Goal: Transaction & Acquisition: Obtain resource

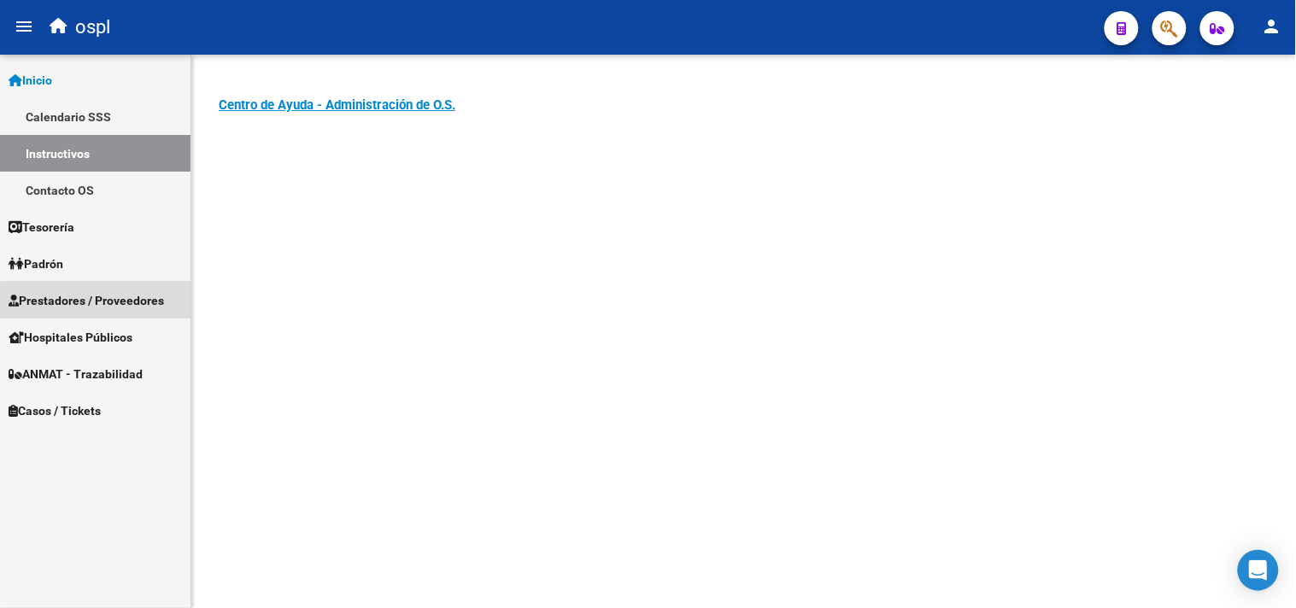
click at [108, 302] on span "Prestadores / Proveedores" at bounding box center [87, 300] width 156 height 19
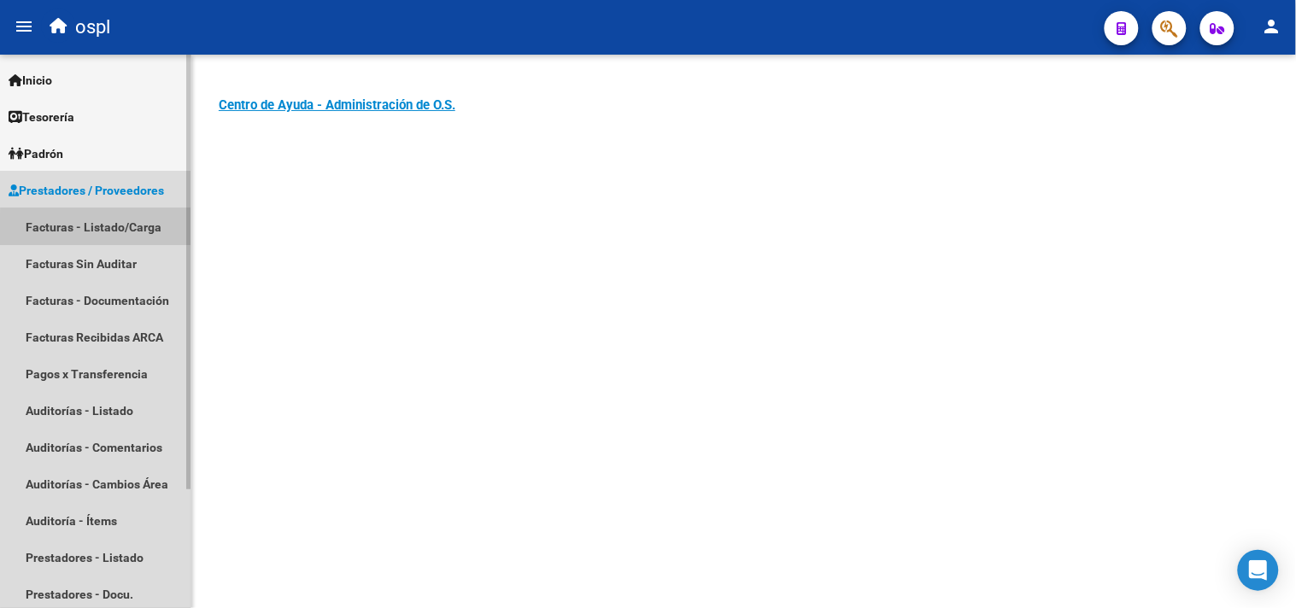
click at [123, 233] on link "Facturas - Listado/Carga" at bounding box center [95, 226] width 191 height 37
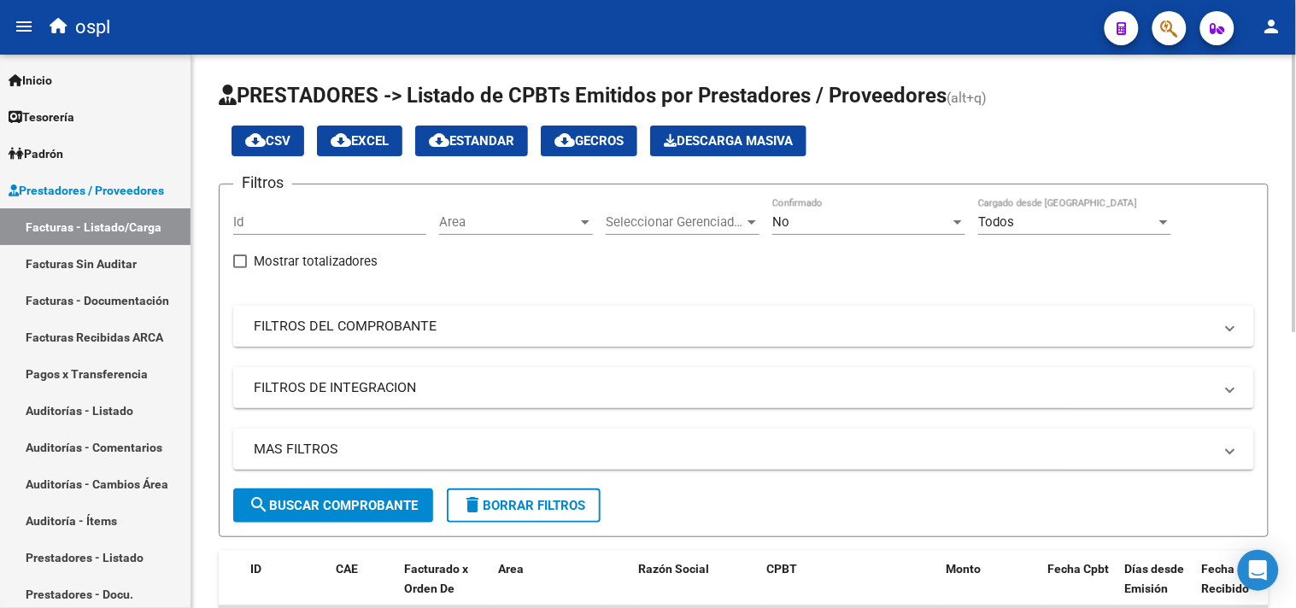
click at [331, 334] on mat-panel-title "FILTROS DEL COMPROBANTE" at bounding box center [734, 326] width 960 height 19
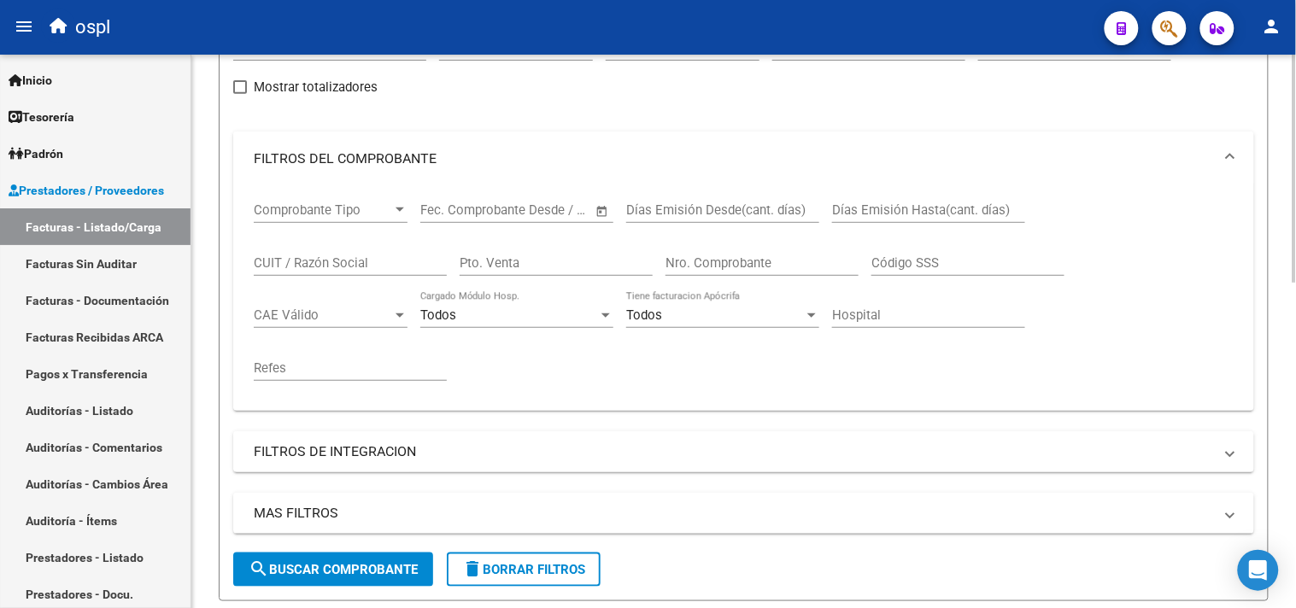
scroll to position [190, 0]
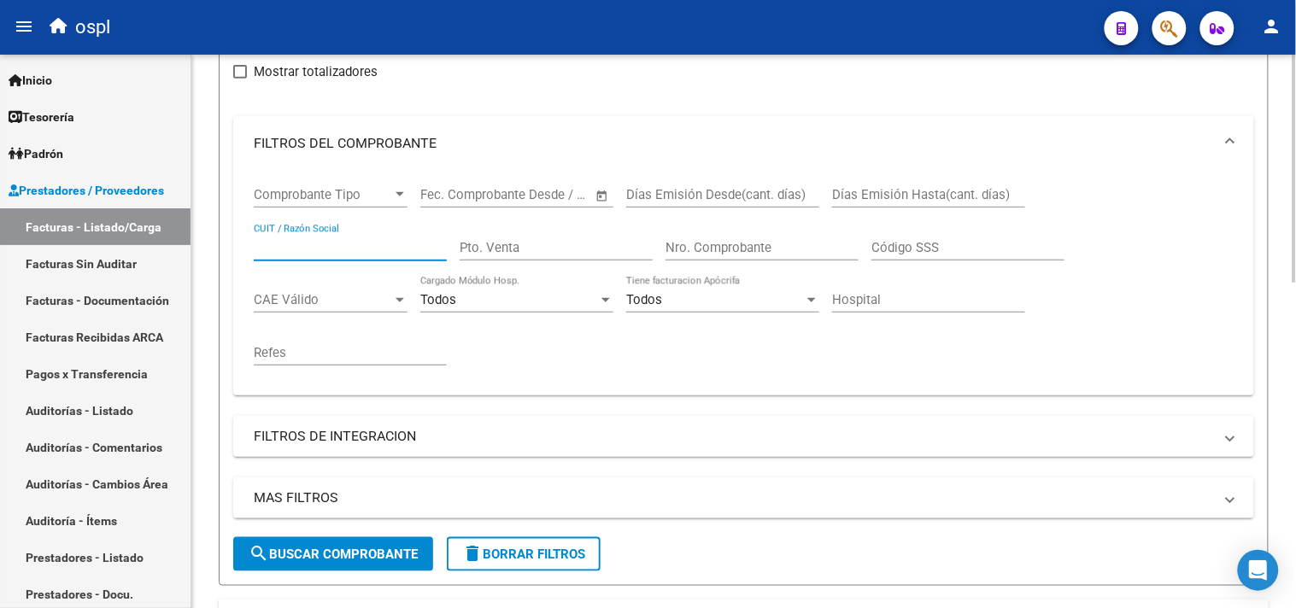
click at [343, 250] on input "CUIT / Razón Social" at bounding box center [350, 247] width 193 height 15
type input "medicina calificada"
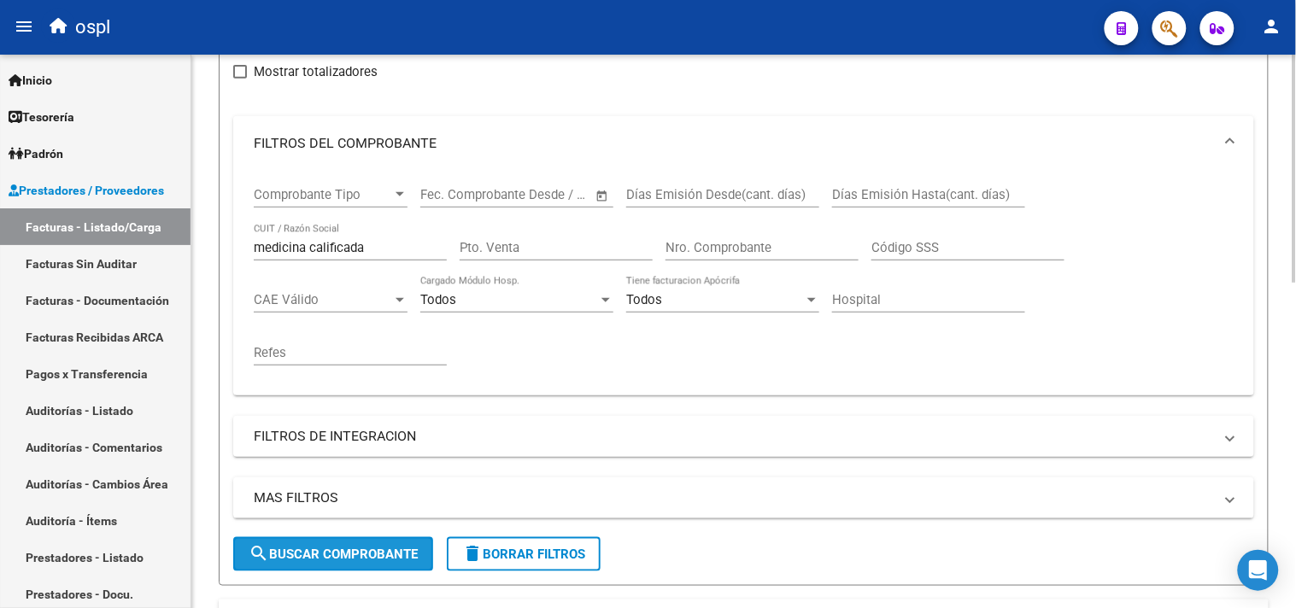
click at [357, 559] on span "search Buscar Comprobante" at bounding box center [333, 554] width 169 height 15
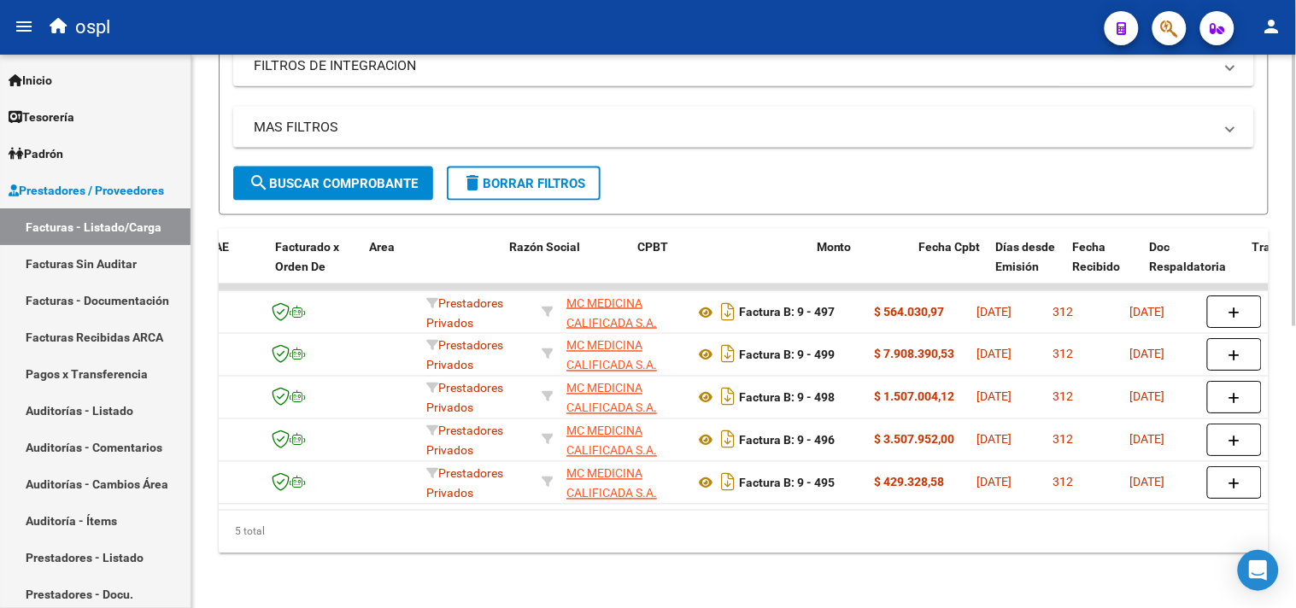
scroll to position [0, 156]
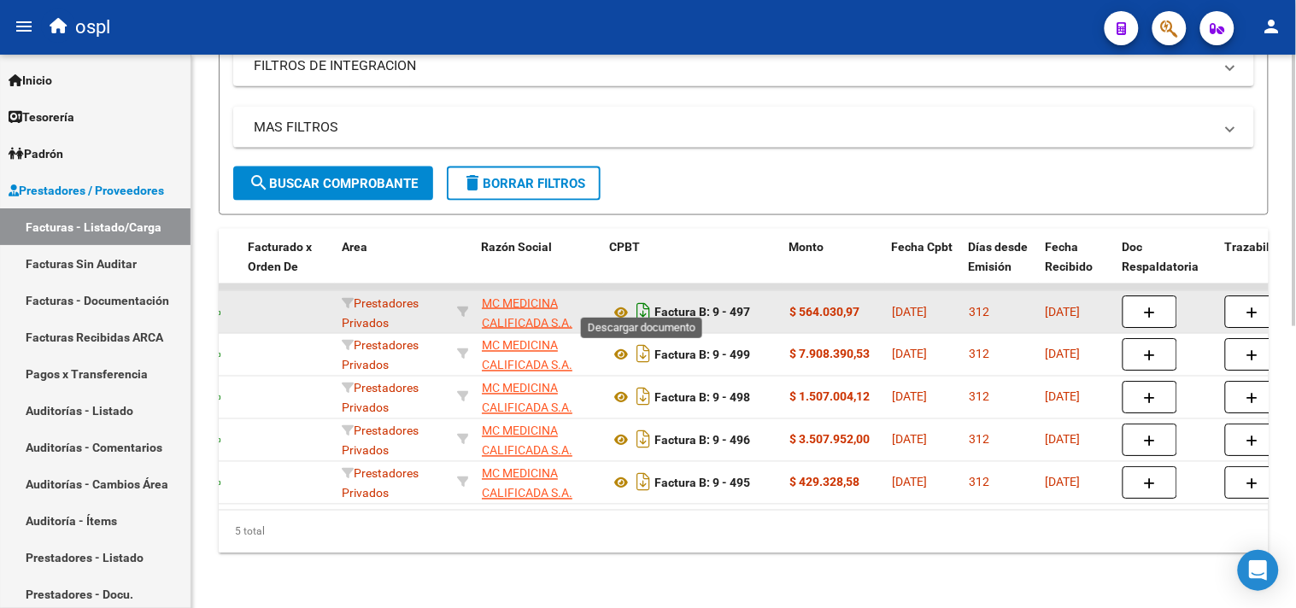
click at [639, 298] on icon "Descargar documento" at bounding box center [643, 311] width 22 height 27
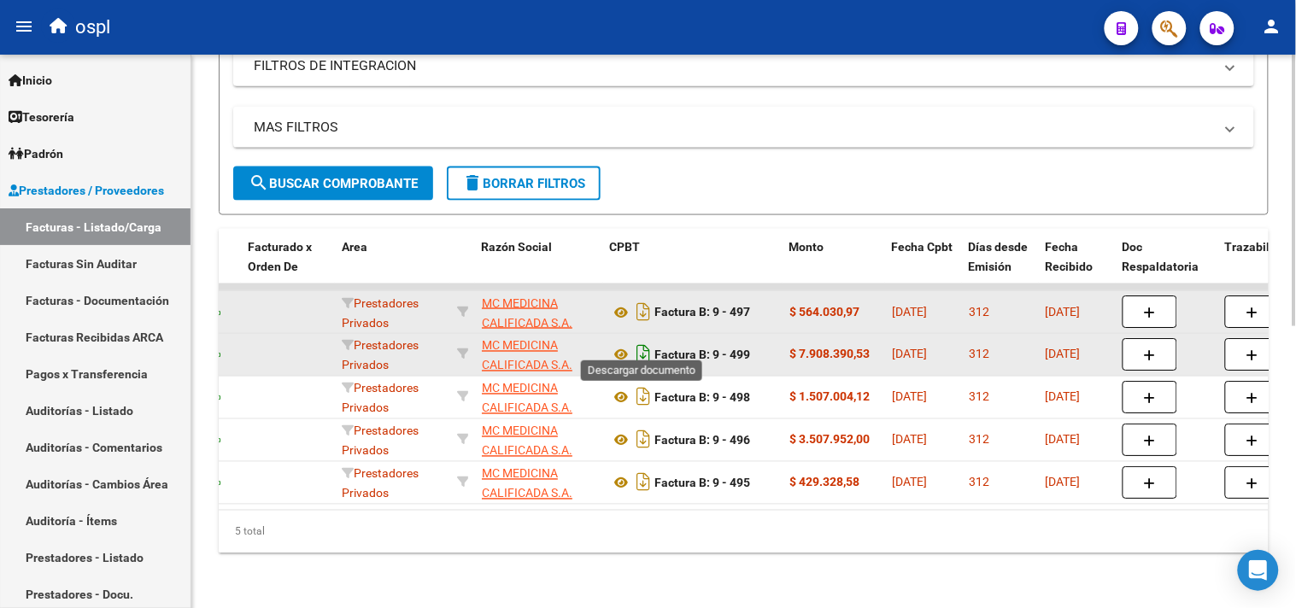
click at [645, 341] on icon "Descargar documento" at bounding box center [643, 354] width 22 height 27
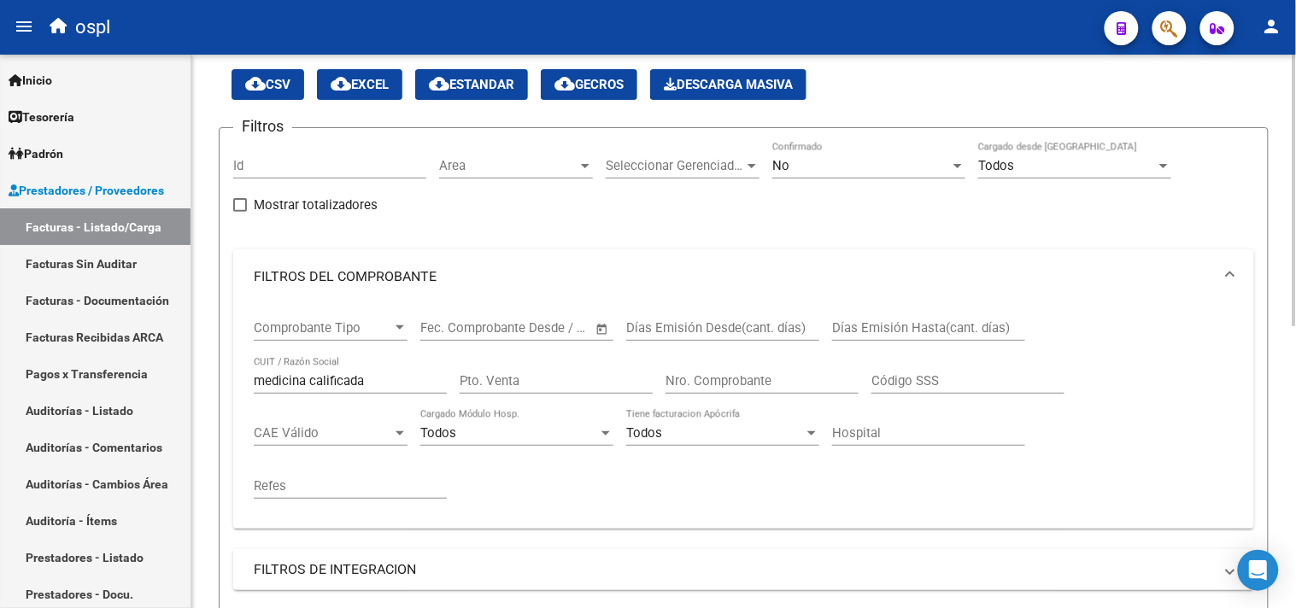
scroll to position [5, 0]
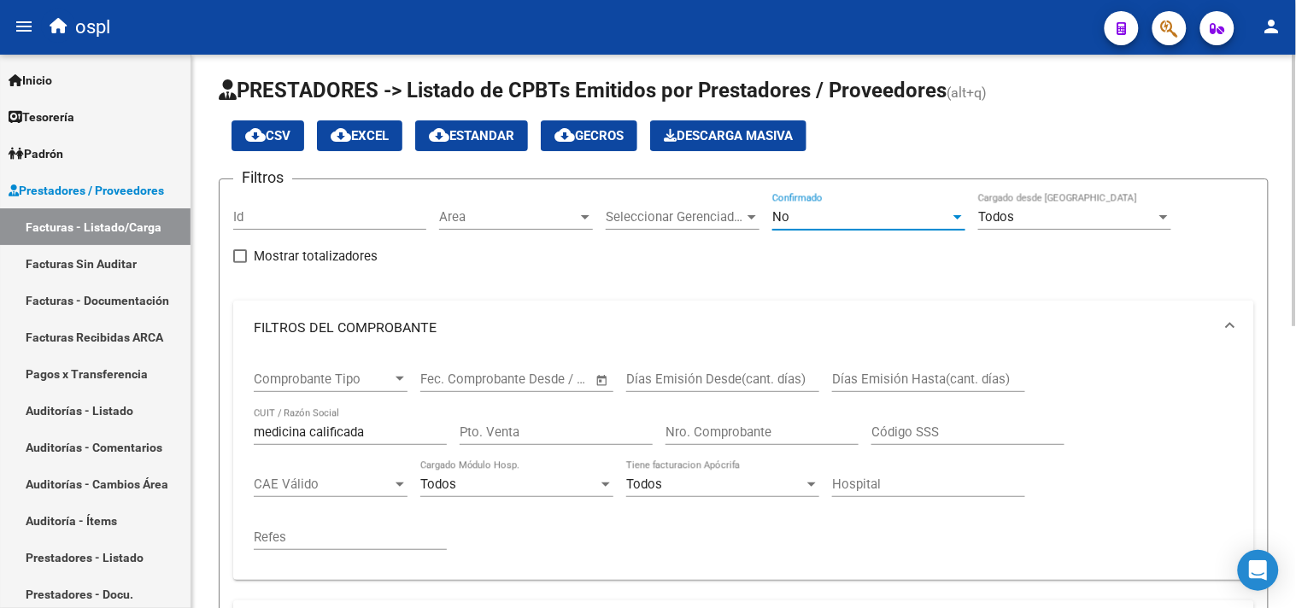
click at [961, 217] on div at bounding box center [958, 217] width 9 height 4
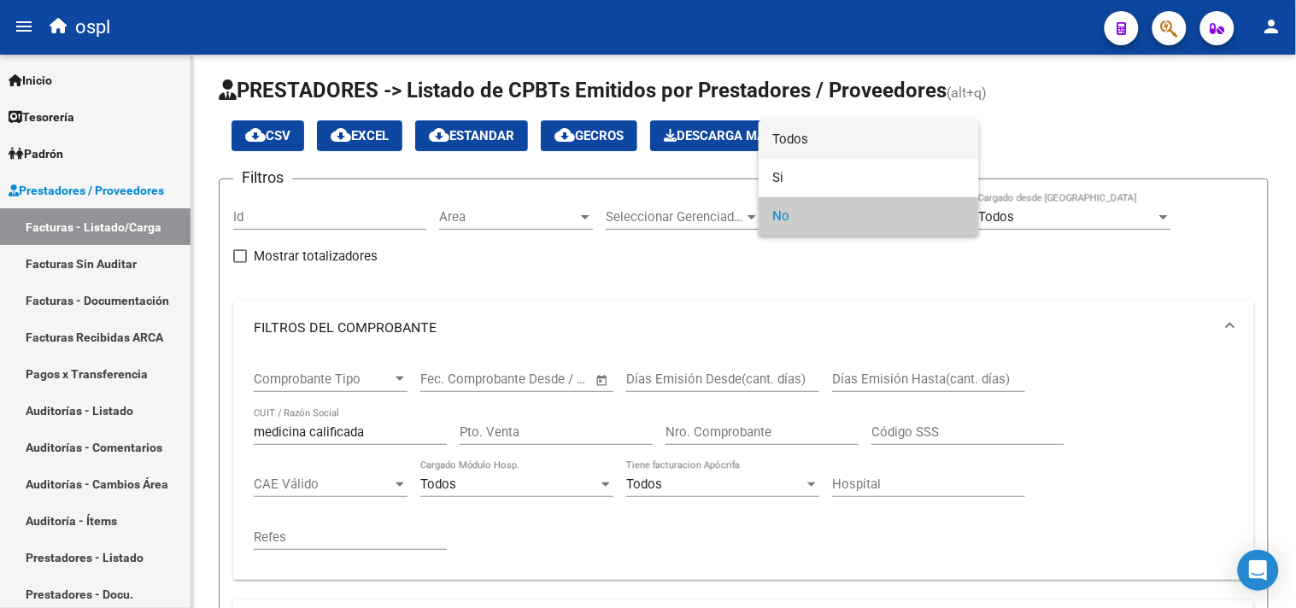
click at [810, 149] on span "Todos" at bounding box center [868, 139] width 193 height 38
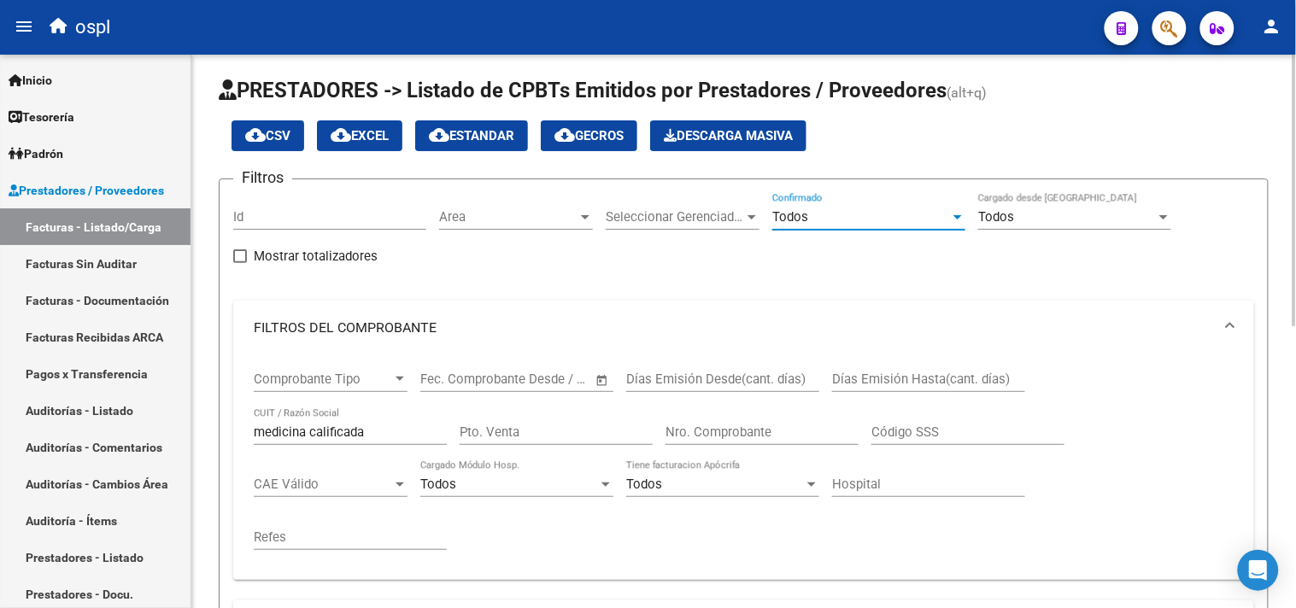
scroll to position [385, 0]
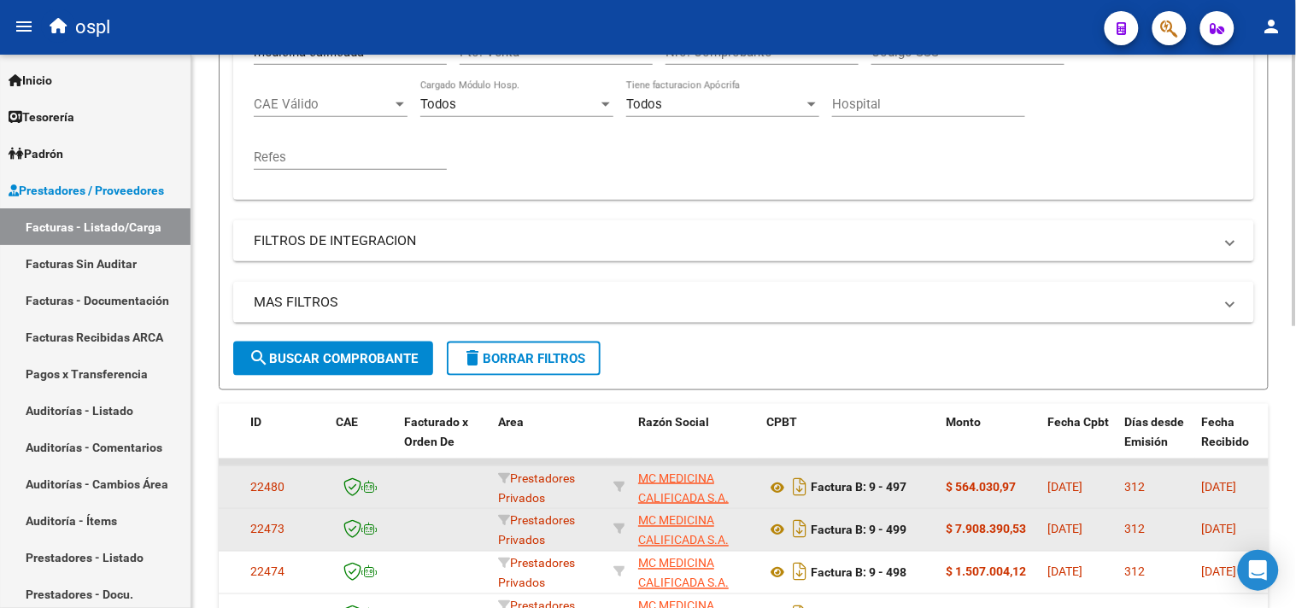
click at [320, 362] on span "search Buscar Comprobante" at bounding box center [333, 358] width 169 height 15
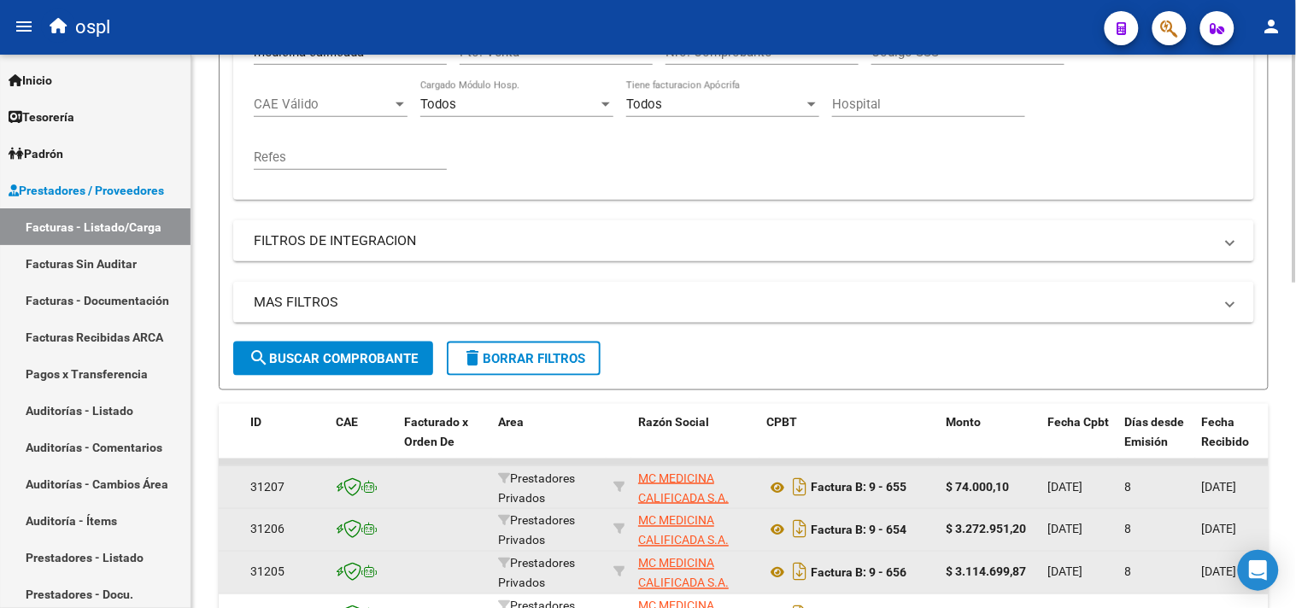
scroll to position [480, 0]
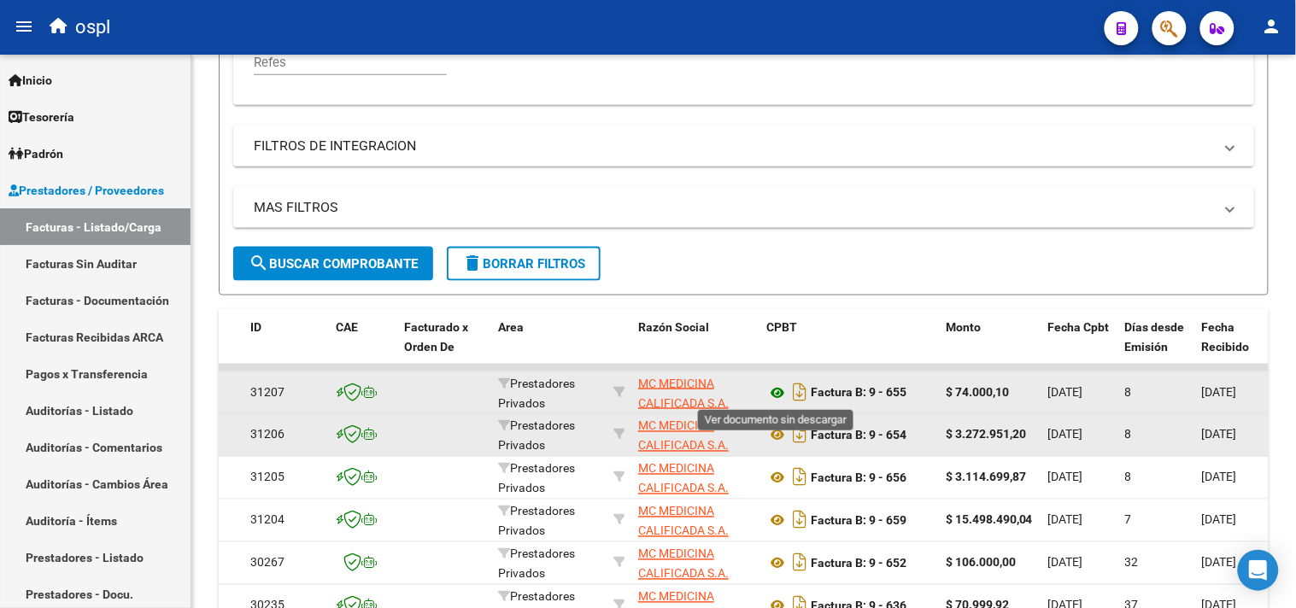
click at [781, 393] on icon at bounding box center [777, 393] width 22 height 21
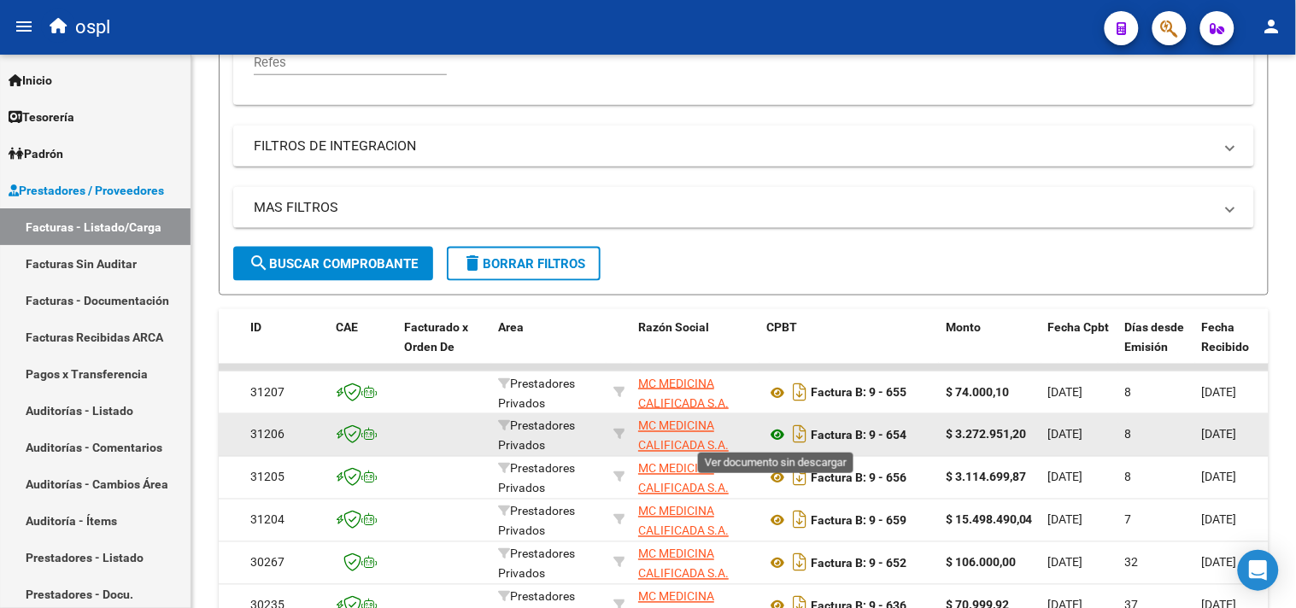
click at [778, 429] on icon at bounding box center [777, 436] width 22 height 21
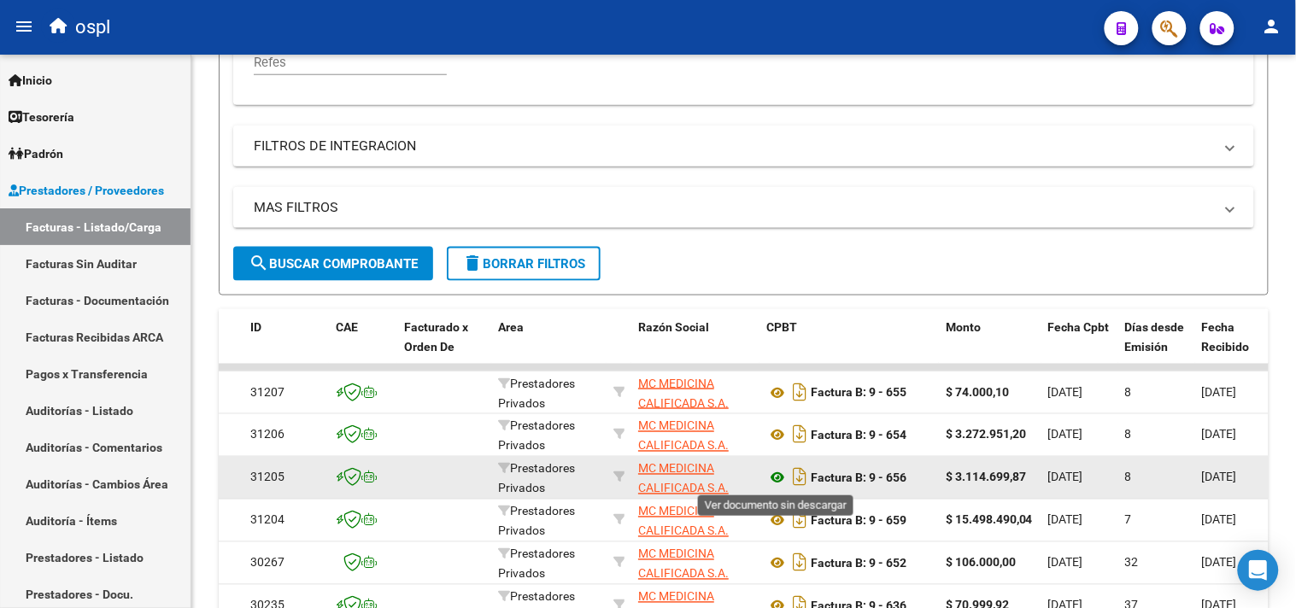
click at [780, 479] on icon at bounding box center [777, 478] width 22 height 21
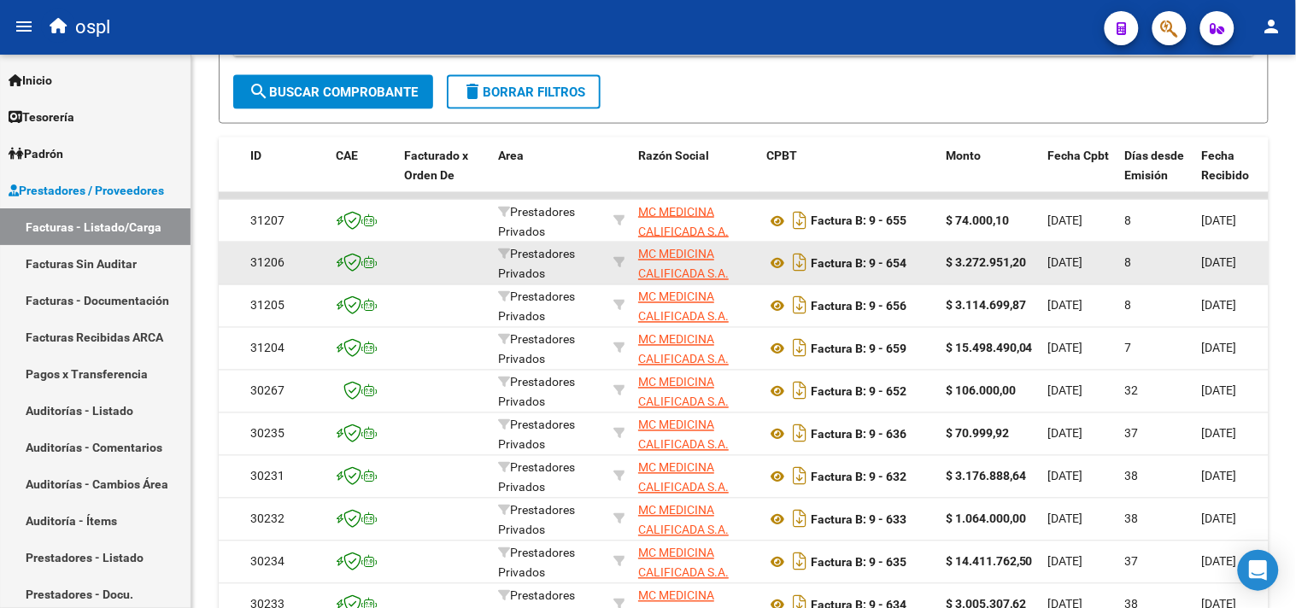
scroll to position [670, 0]
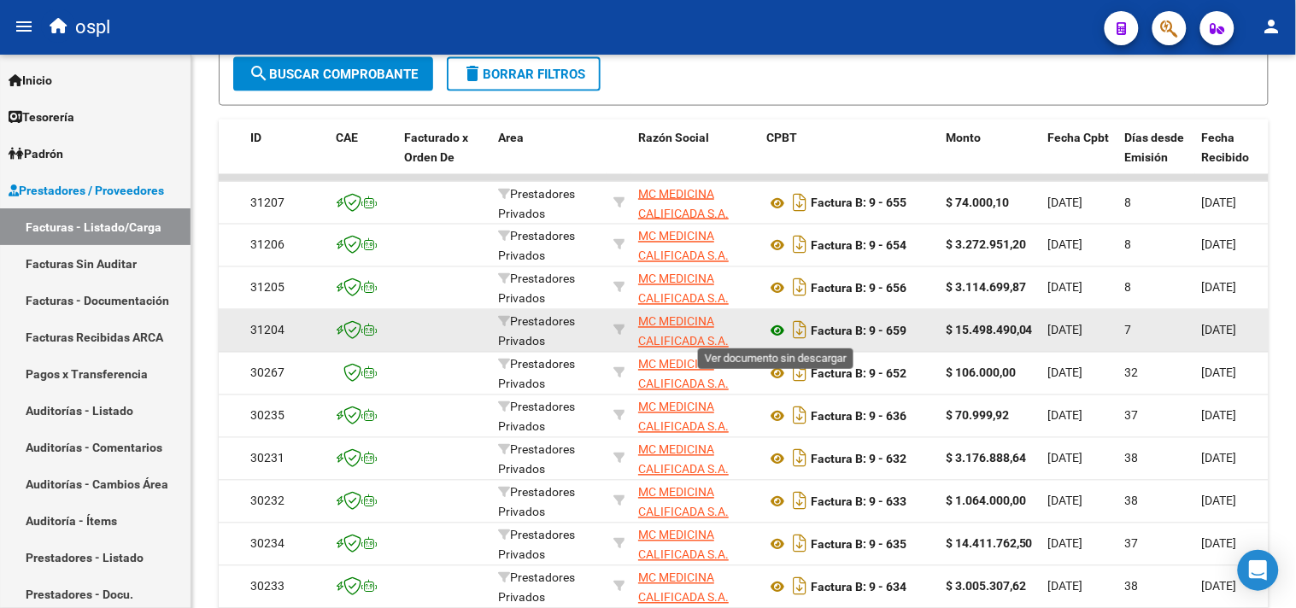
click at [781, 330] on icon at bounding box center [777, 331] width 22 height 21
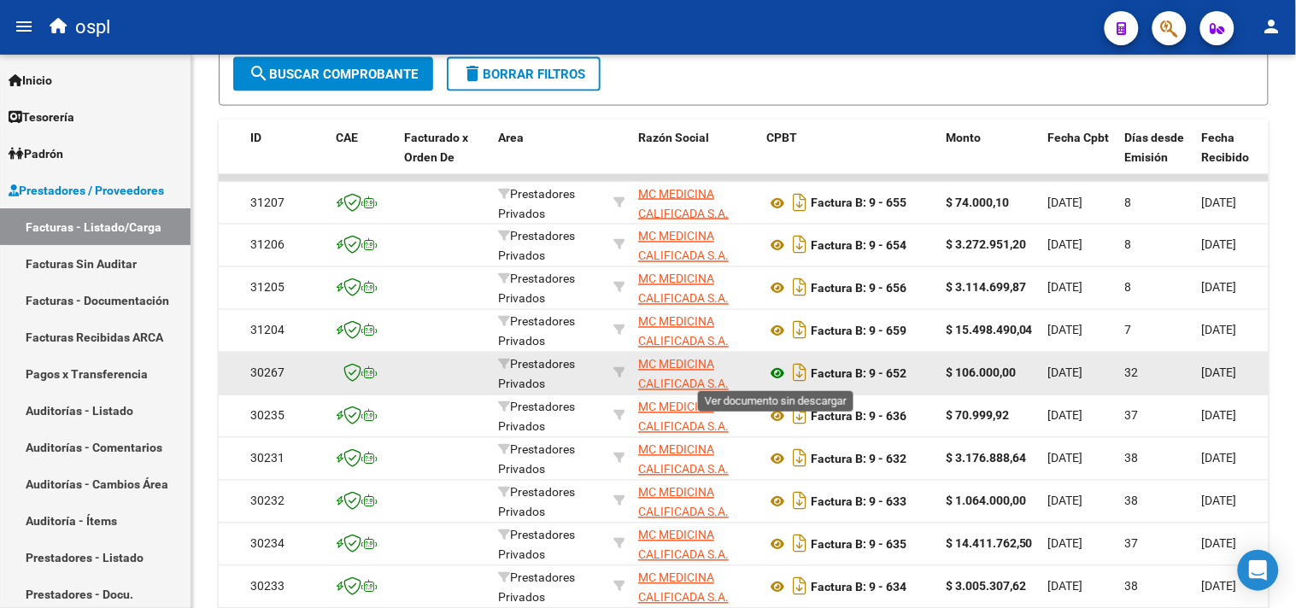
click at [779, 372] on icon at bounding box center [777, 374] width 22 height 21
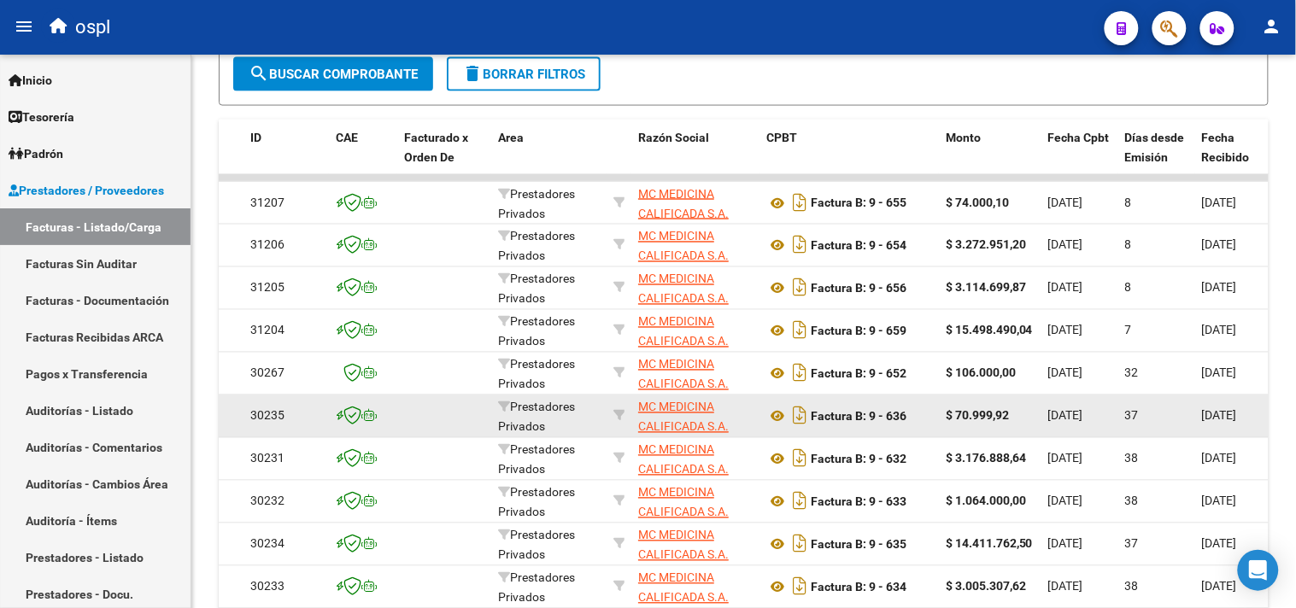
scroll to position [765, 0]
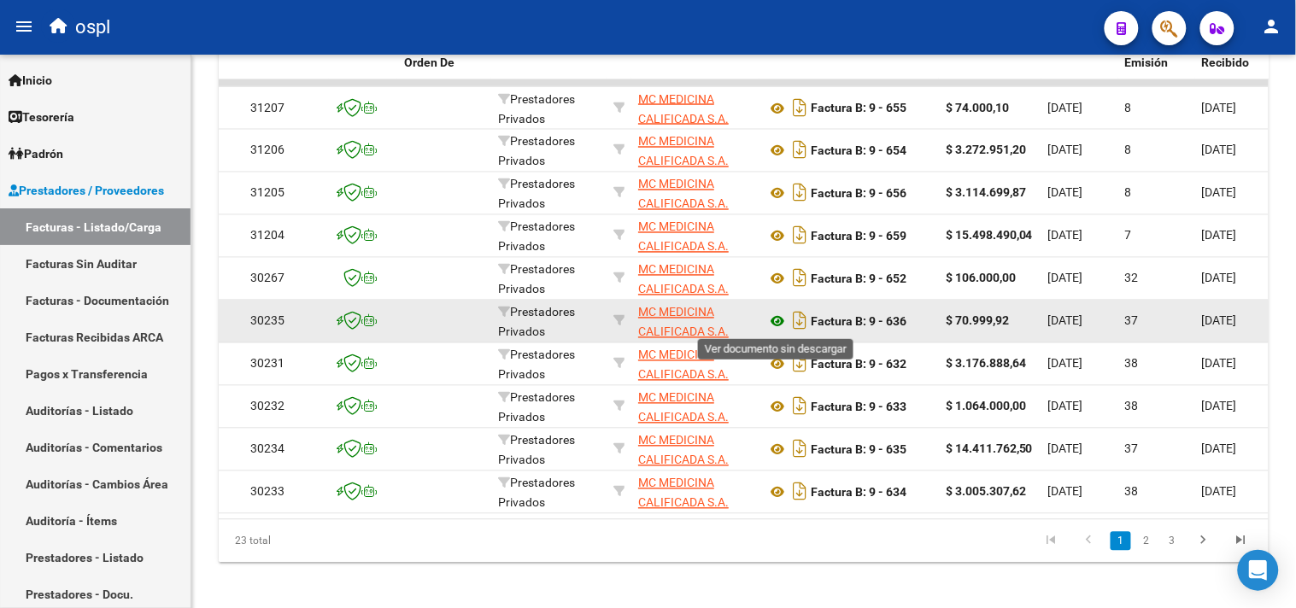
click at [773, 320] on icon at bounding box center [777, 322] width 22 height 21
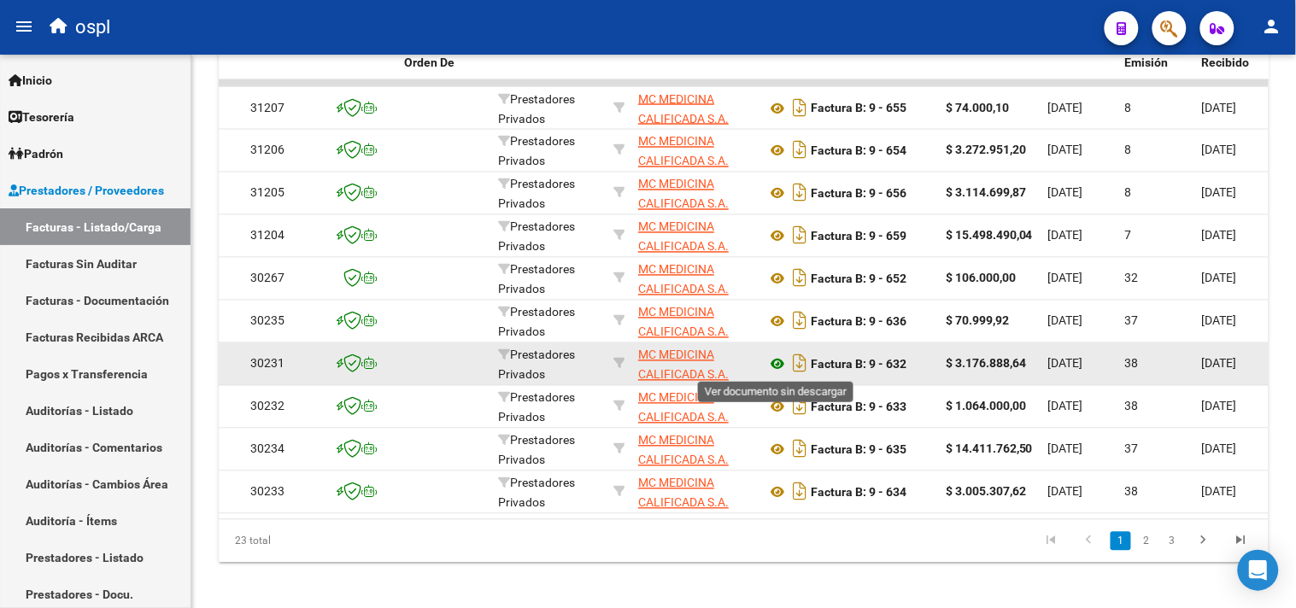
click at [778, 361] on icon at bounding box center [777, 365] width 22 height 21
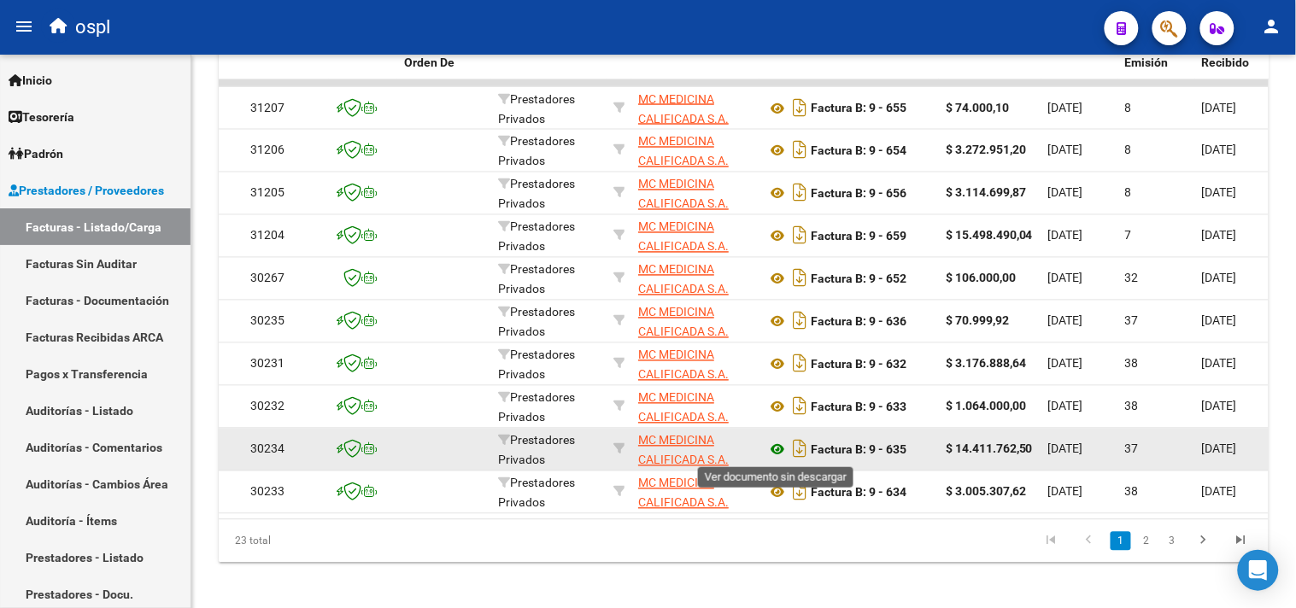
click at [775, 449] on icon at bounding box center [777, 450] width 22 height 21
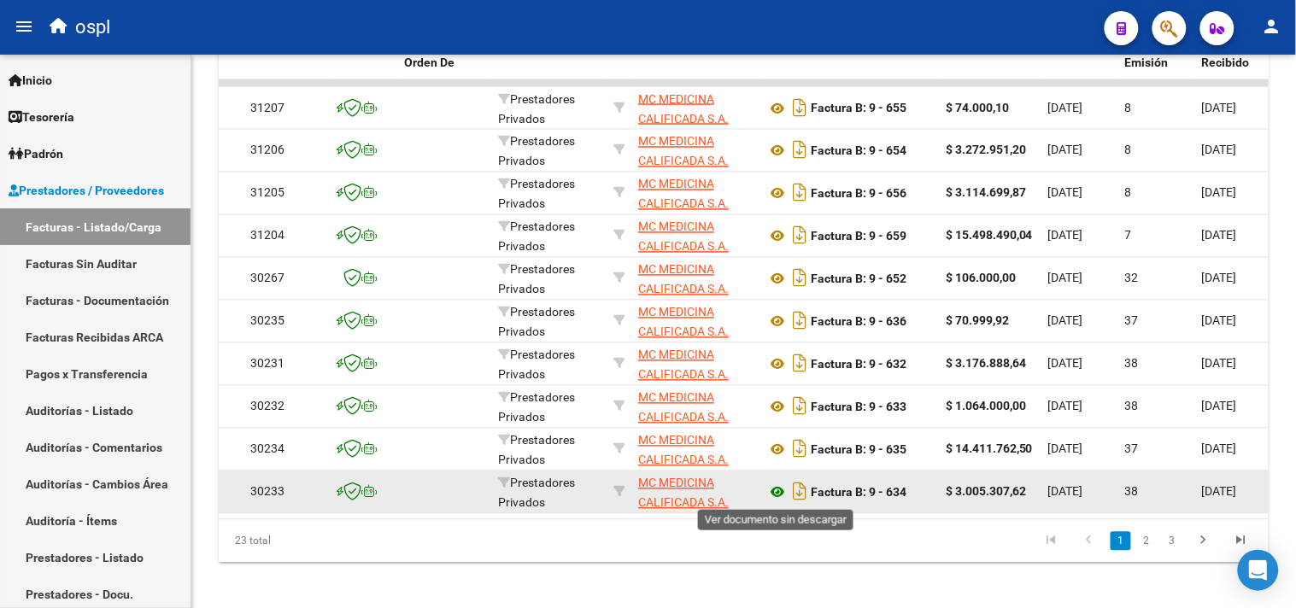
click at [776, 485] on icon at bounding box center [777, 493] width 22 height 21
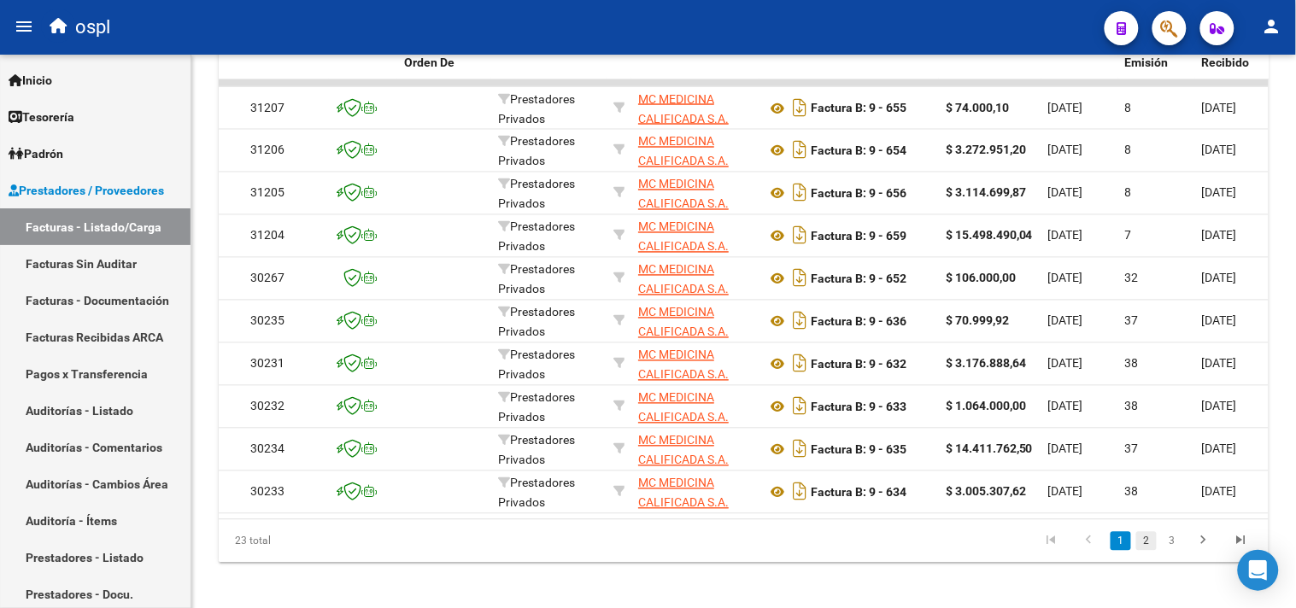
click at [1147, 551] on link "2" at bounding box center [1146, 541] width 21 height 19
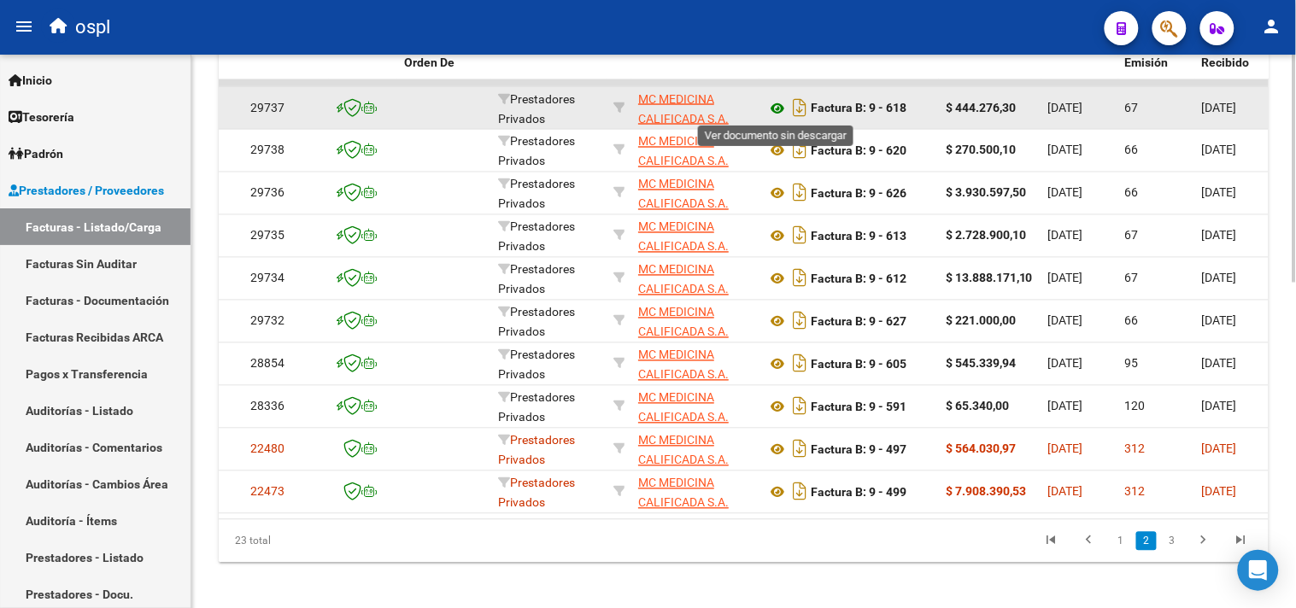
click at [781, 107] on icon at bounding box center [777, 108] width 22 height 21
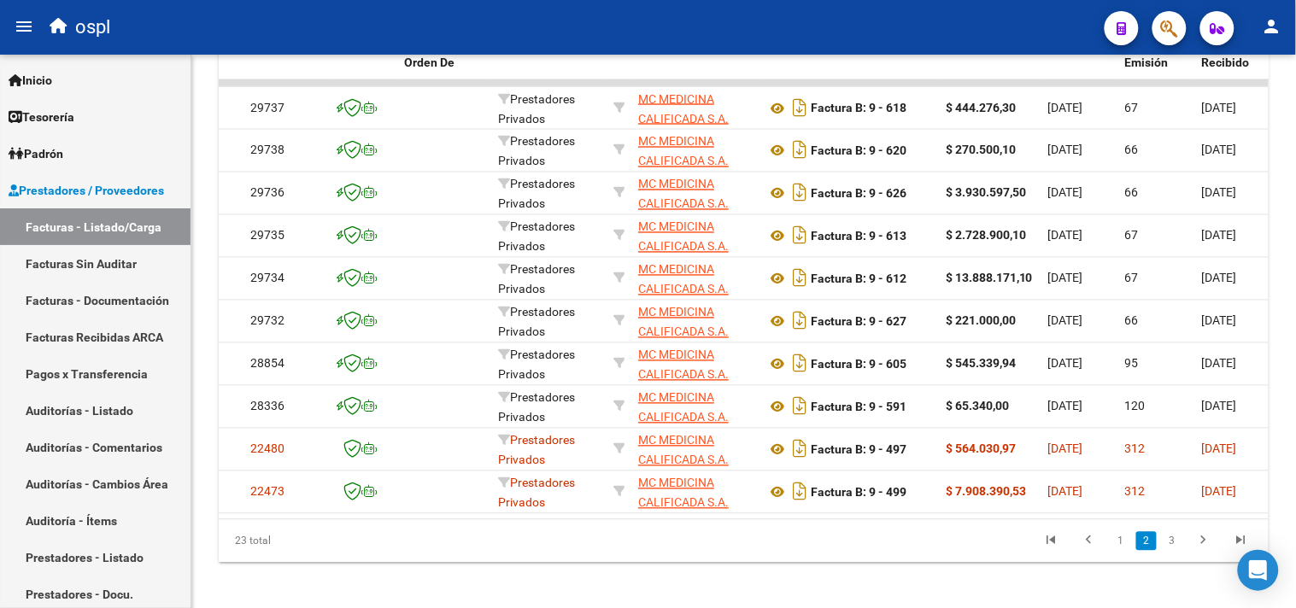
click at [1111, 554] on li "1" at bounding box center [1121, 541] width 26 height 29
click at [1119, 551] on link "1" at bounding box center [1121, 541] width 21 height 19
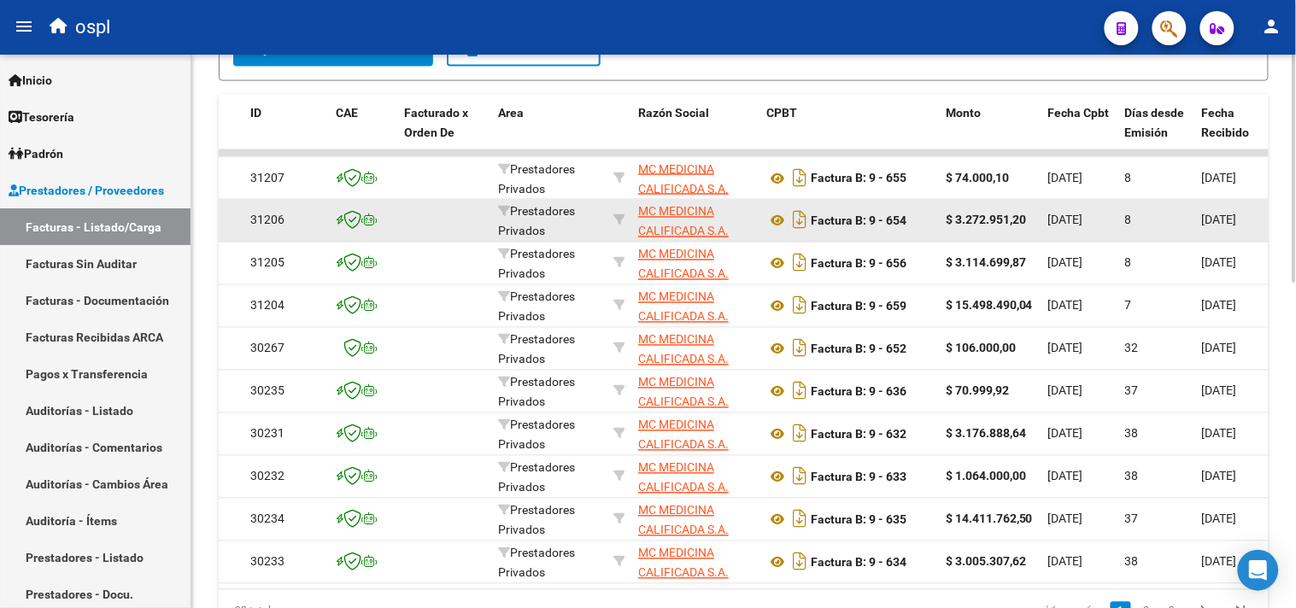
scroll to position [694, 0]
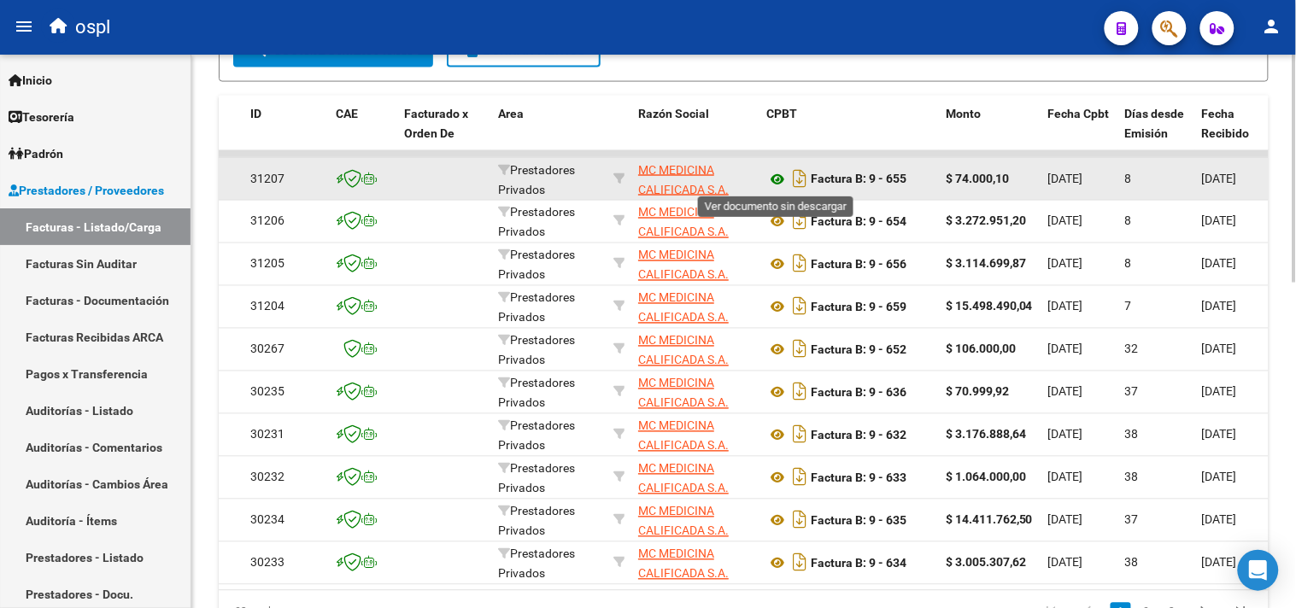
click at [775, 179] on icon at bounding box center [777, 179] width 22 height 21
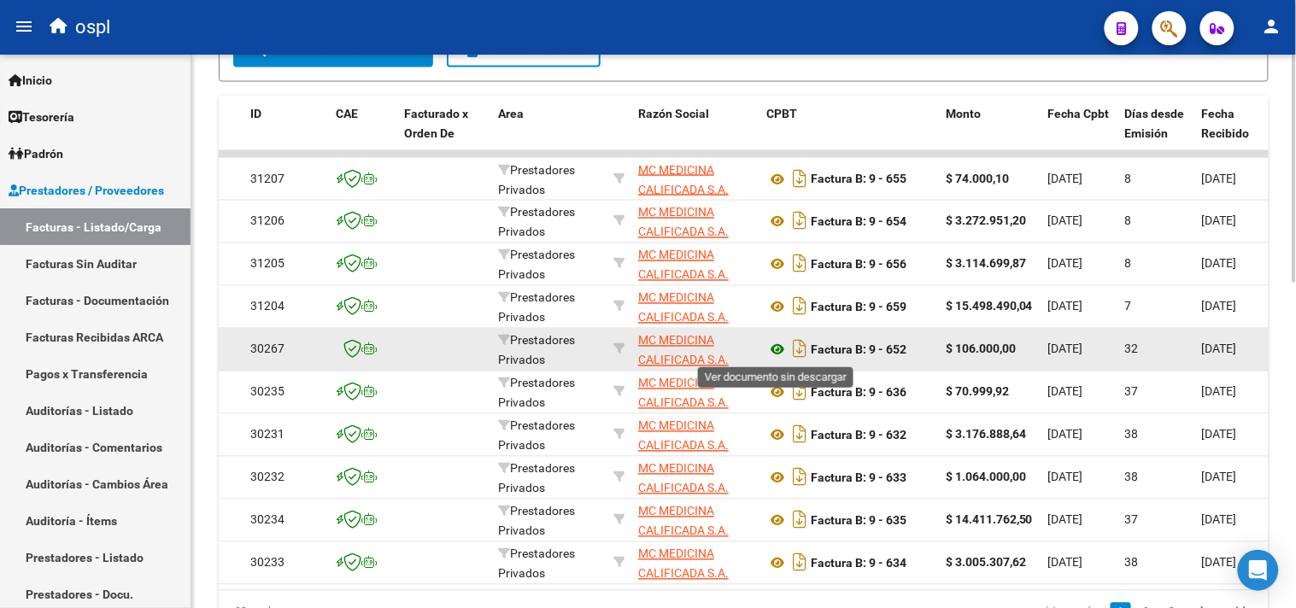
click at [782, 350] on icon at bounding box center [777, 350] width 22 height 21
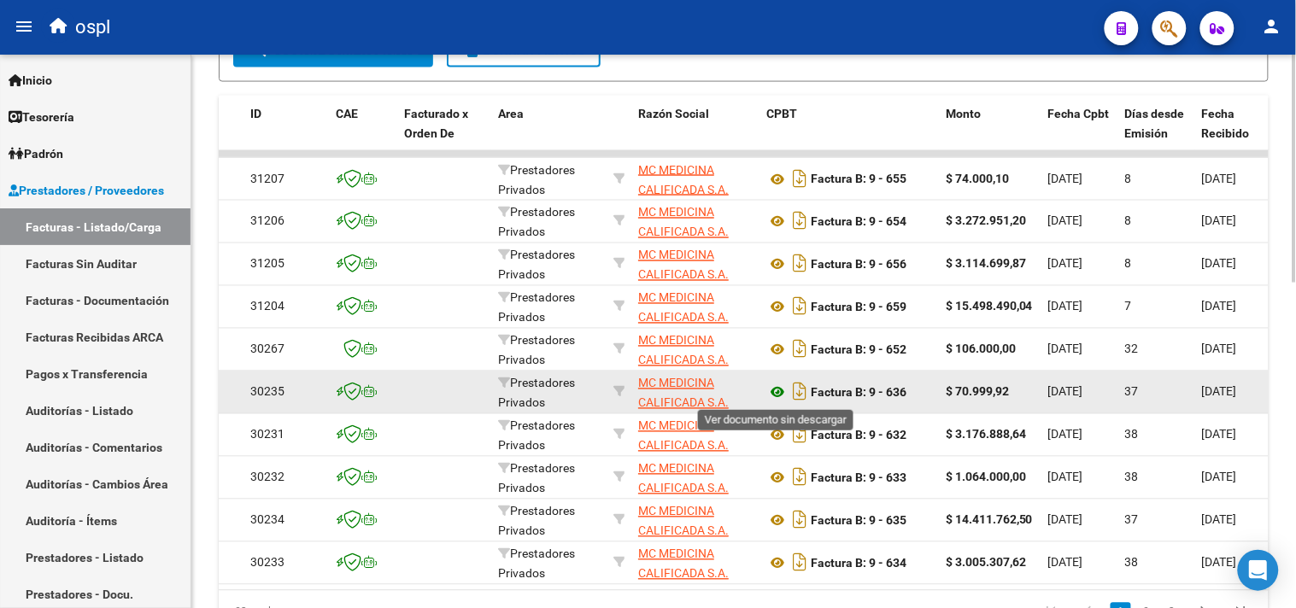
click at [781, 394] on icon at bounding box center [777, 393] width 22 height 21
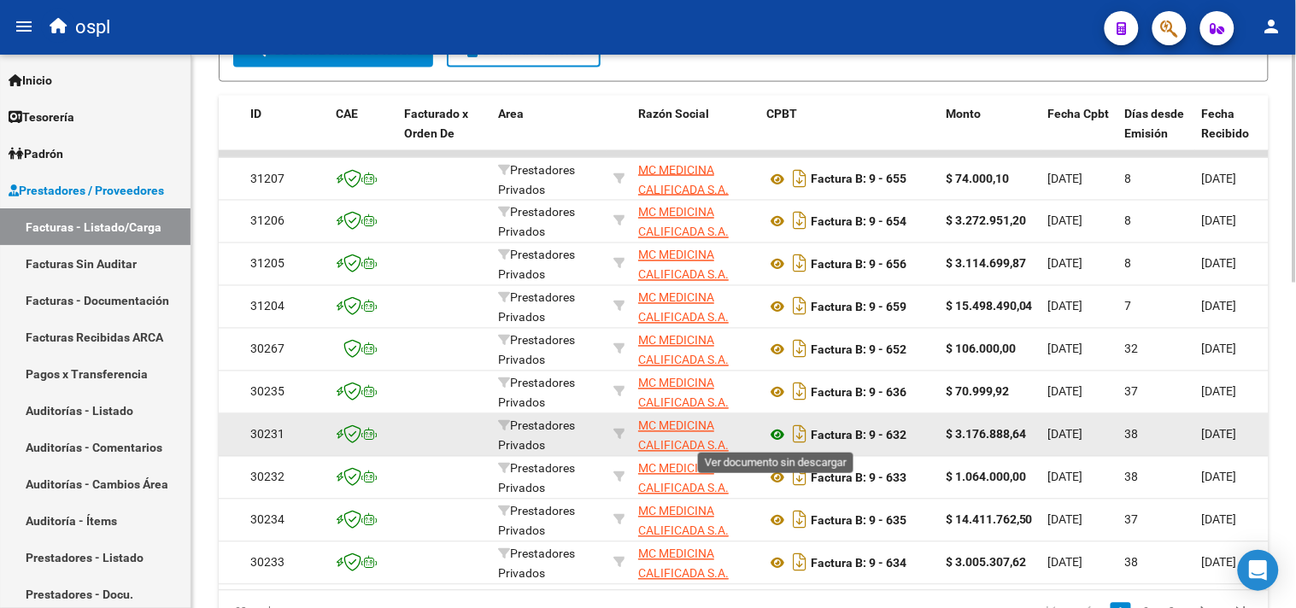
click at [778, 432] on icon at bounding box center [777, 436] width 22 height 21
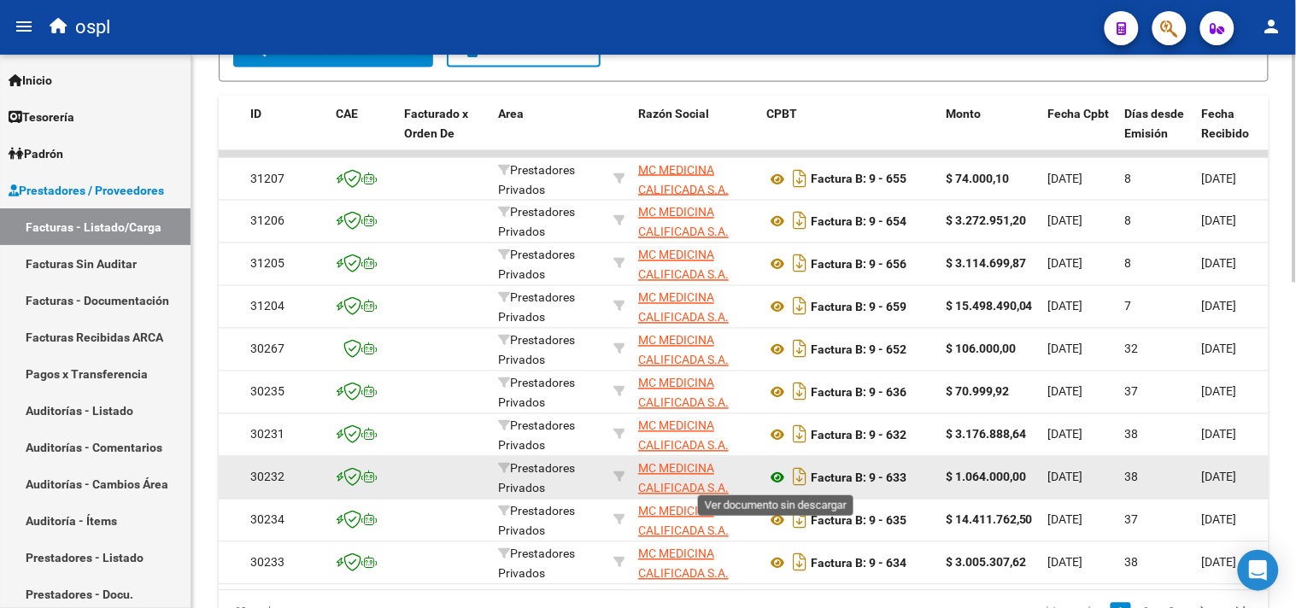
click at [779, 480] on icon at bounding box center [777, 478] width 22 height 21
click at [798, 479] on icon "Descargar documento" at bounding box center [800, 477] width 22 height 27
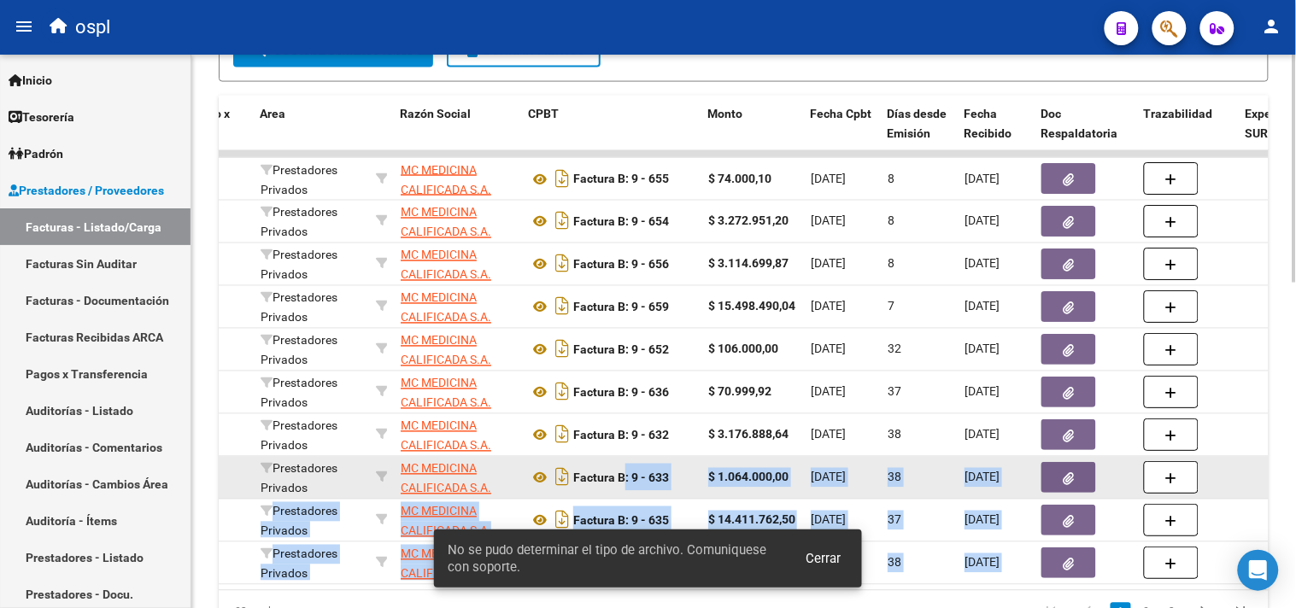
scroll to position [0, 332]
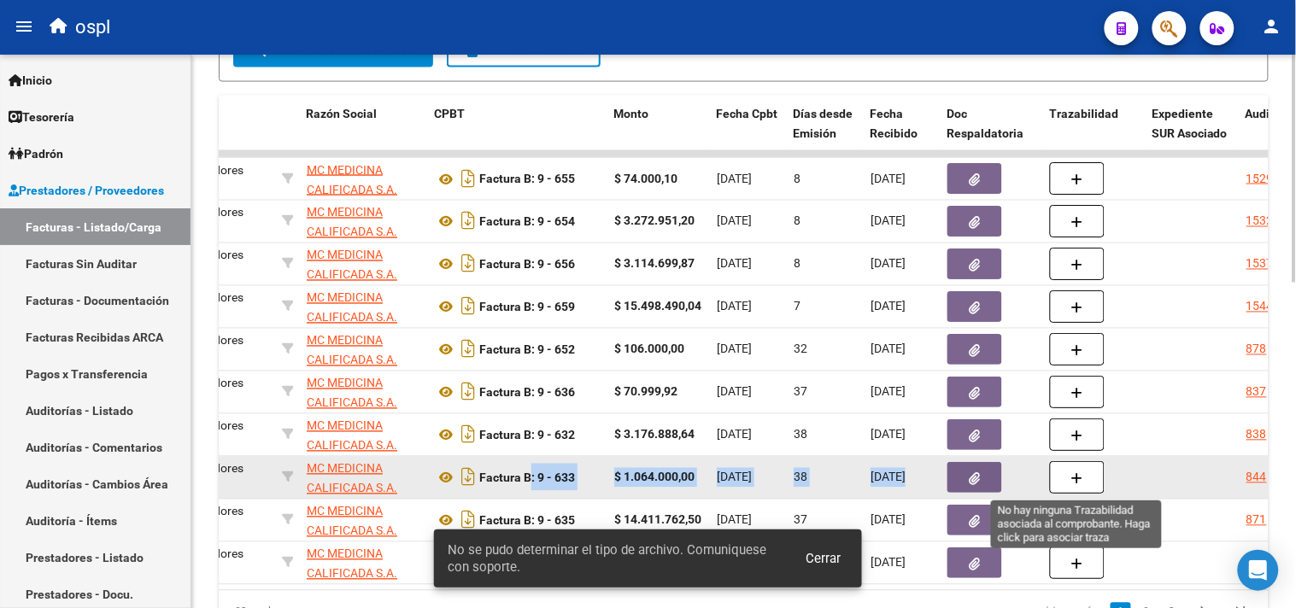
drag, startPoint x: 857, startPoint y: 479, endPoint x: 1080, endPoint y: 476, distance: 223.0
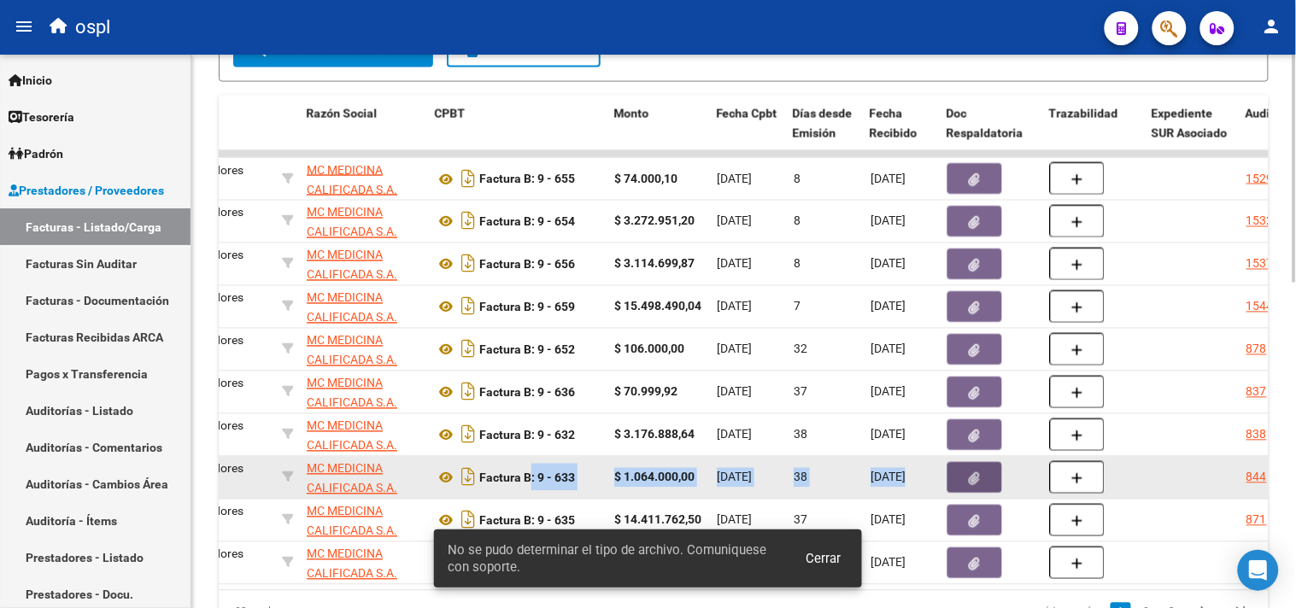
click at [976, 480] on icon "button" at bounding box center [975, 479] width 11 height 13
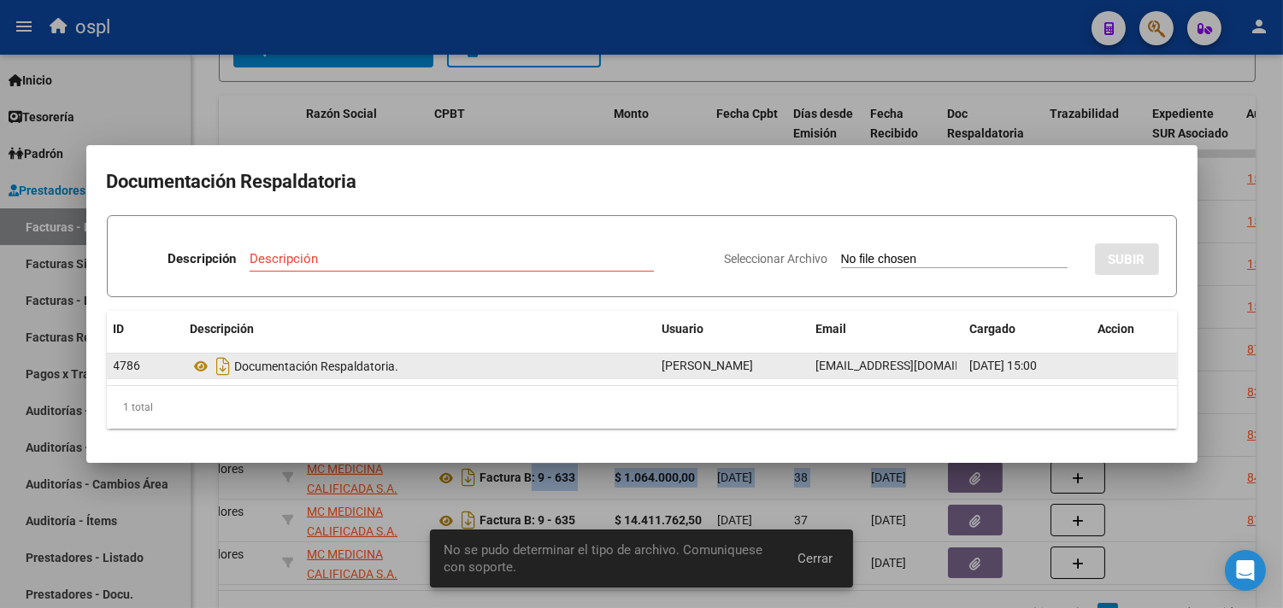
click at [367, 364] on div "Documentación Respaldatoria." at bounding box center [420, 366] width 458 height 27
click at [223, 365] on icon "Descargar documento" at bounding box center [224, 366] width 22 height 27
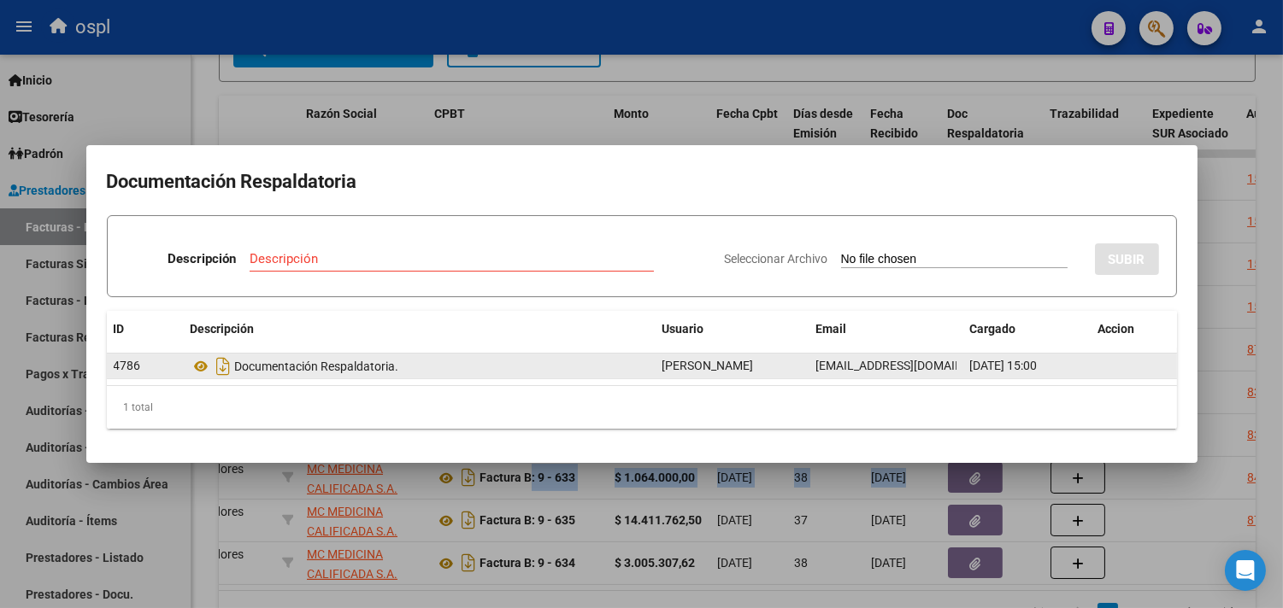
click at [531, 98] on div at bounding box center [641, 304] width 1283 height 608
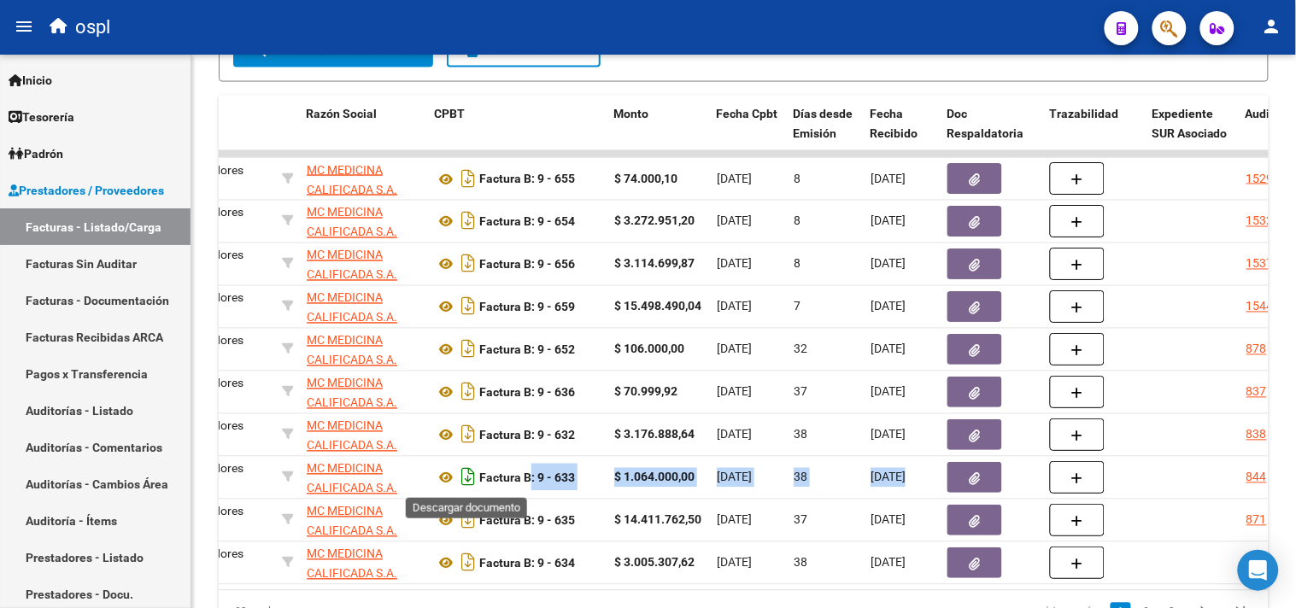
click at [468, 477] on icon "Descargar documento" at bounding box center [468, 477] width 22 height 27
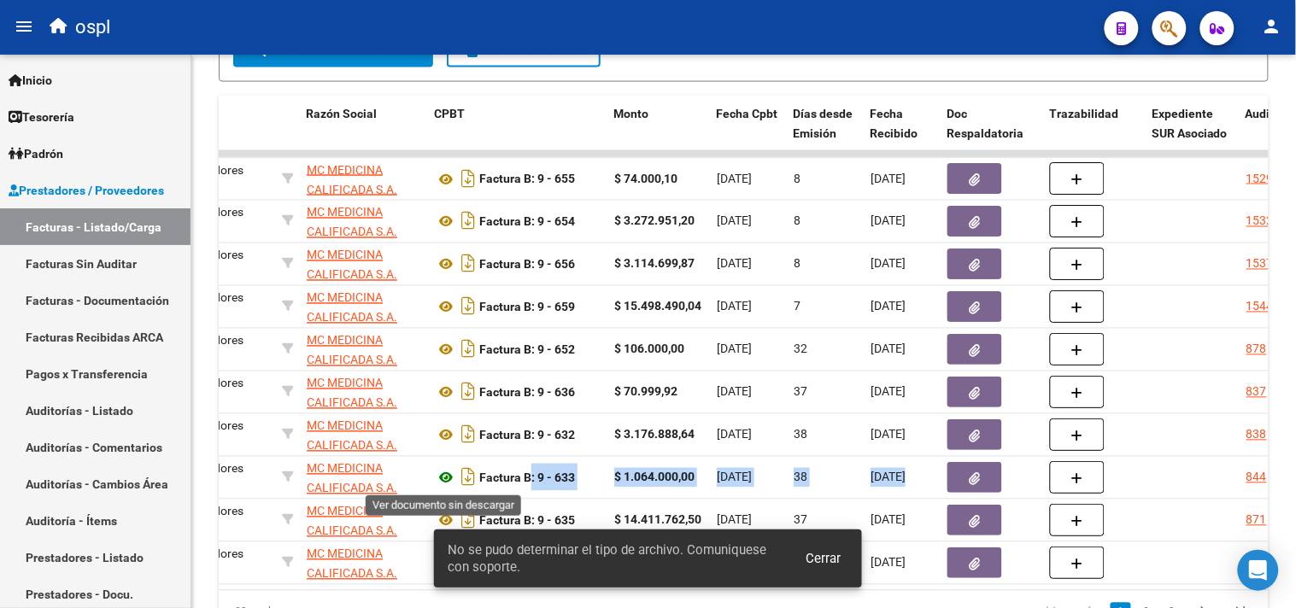
click at [448, 481] on icon at bounding box center [446, 478] width 22 height 21
